Goal: Information Seeking & Learning: Learn about a topic

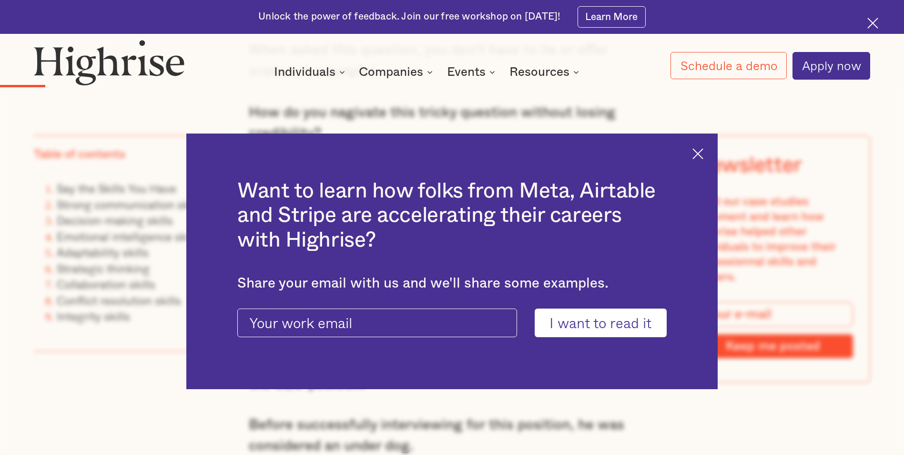
scroll to position [1160, 0]
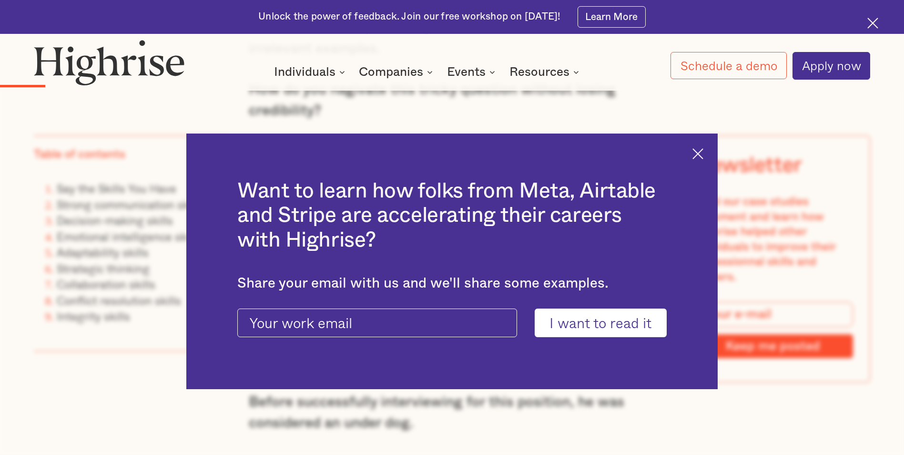
click at [703, 155] on img at bounding box center [698, 153] width 11 height 11
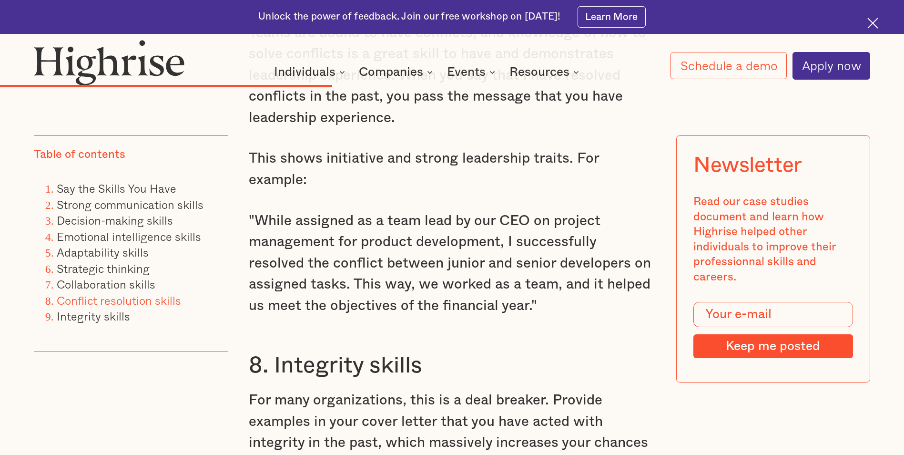
scroll to position [3972, 0]
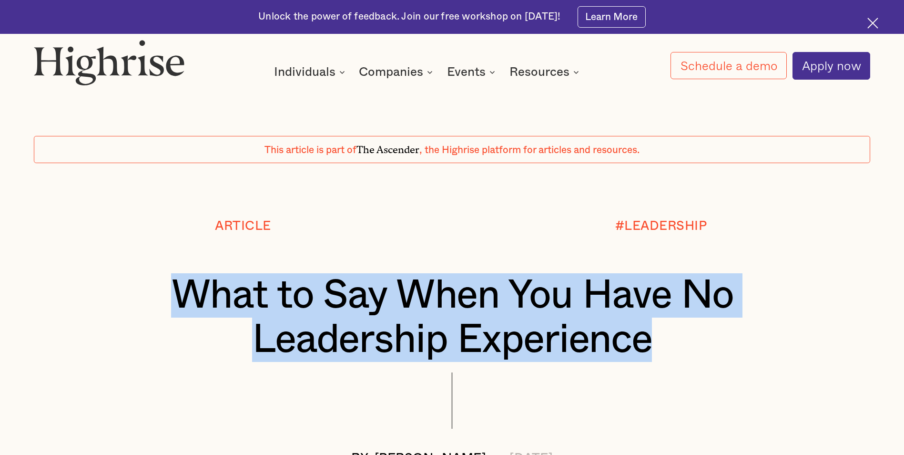
drag, startPoint x: 174, startPoint y: 293, endPoint x: 652, endPoint y: 357, distance: 481.9
click at [652, 357] on h1 "What to Say When You Have No Leadership Experience" at bounding box center [452, 317] width 767 height 89
copy h1 "What to Say When You Have No Leadership Experience"
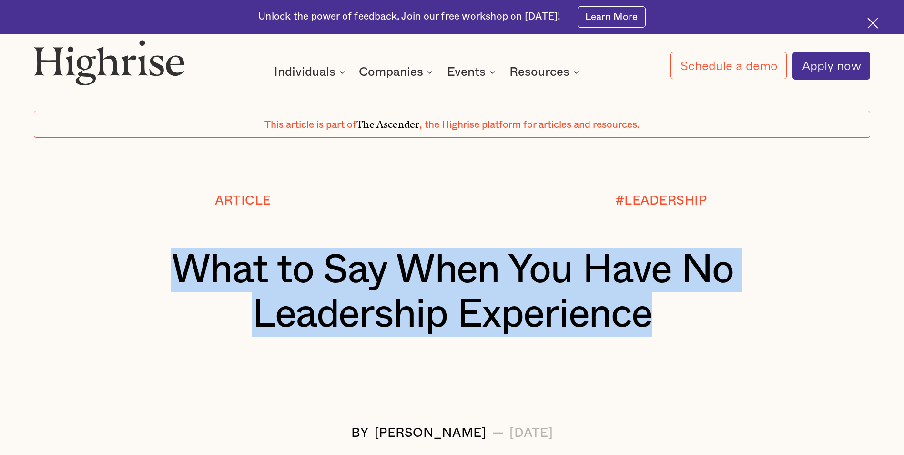
scroll to position [48, 0]
